Goal: Navigation & Orientation: Find specific page/section

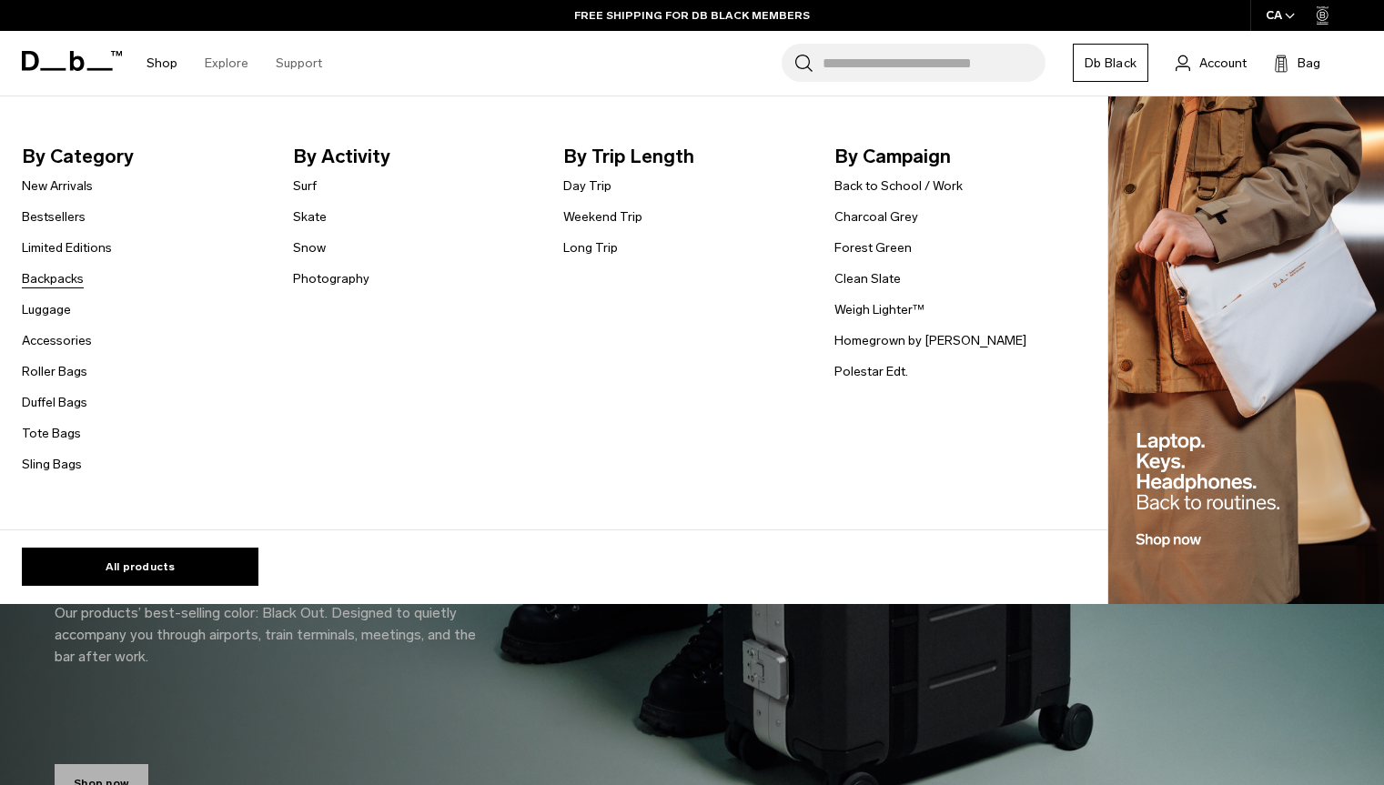
click at [59, 280] on link "Backpacks" at bounding box center [53, 278] width 62 height 19
